Goal: Task Accomplishment & Management: Manage account settings

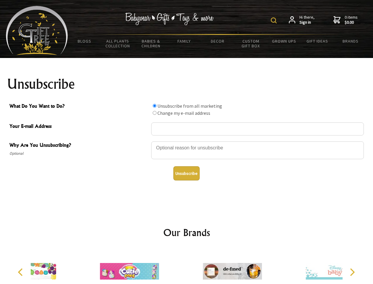
click at [275, 20] on img at bounding box center [274, 20] width 6 height 6
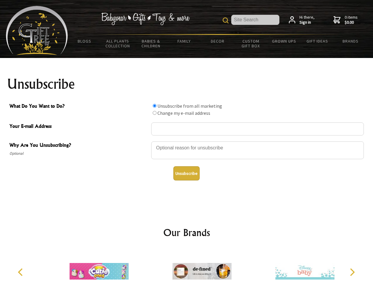
click at [187, 141] on div at bounding box center [257, 151] width 213 height 21
click at [154, 105] on input "What Do You Want to Do?" at bounding box center [155, 106] width 4 height 4
click at [154, 113] on input "What Do You Want to Do?" at bounding box center [155, 113] width 4 height 4
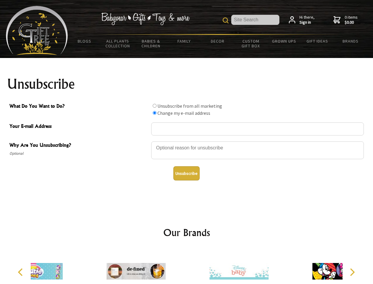
radio input "true"
click at [186, 173] on button "Unsubscribe" at bounding box center [186, 173] width 26 height 14
click at [188, 266] on div at bounding box center [239, 272] width 103 height 46
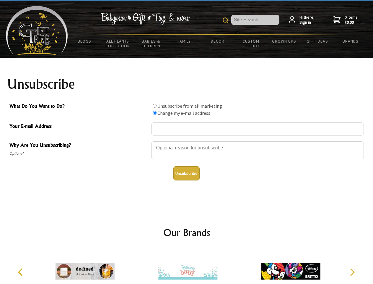
click at [21, 272] on icon "Previous" at bounding box center [21, 272] width 8 height 8
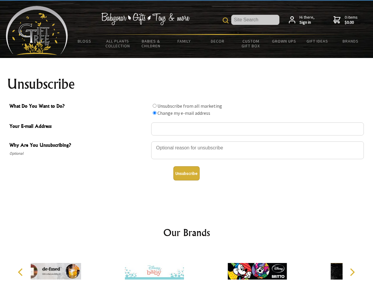
click at [352, 272] on icon "Next" at bounding box center [352, 272] width 8 height 8
